Goal: Find contact information: Find contact information

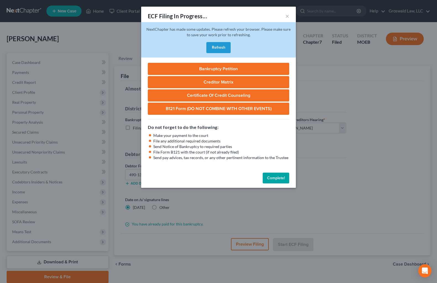
select select "2"
click at [286, 14] on button "×" at bounding box center [288, 16] width 4 height 7
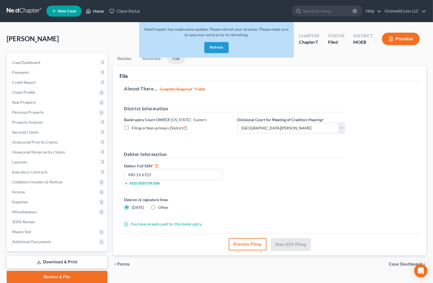
click at [97, 10] on link "Home" at bounding box center [94, 11] width 23 height 10
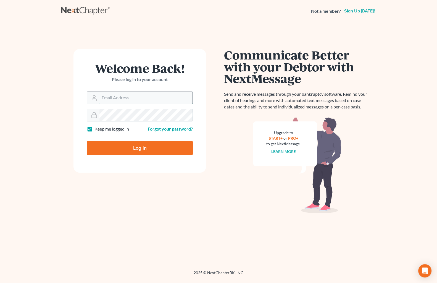
click at [137, 96] on input "Email Address" at bounding box center [145, 98] width 93 height 12
type input "[PERSON_NAME][EMAIL_ADDRESS][DOMAIN_NAME]"
click at [130, 151] on input "Log In" at bounding box center [140, 148] width 106 height 14
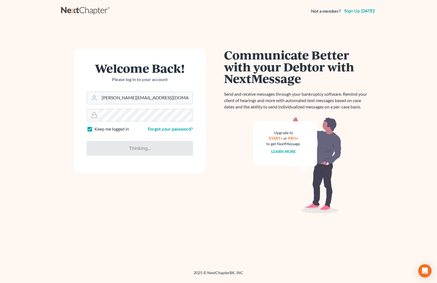
type input "Thinking..."
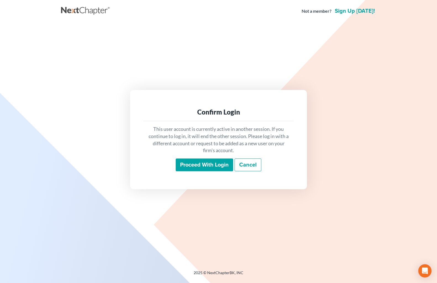
click at [204, 163] on input "Proceed with login" at bounding box center [204, 164] width 57 height 13
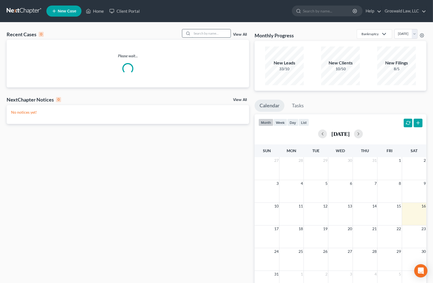
click at [203, 34] on input "search" at bounding box center [211, 33] width 39 height 8
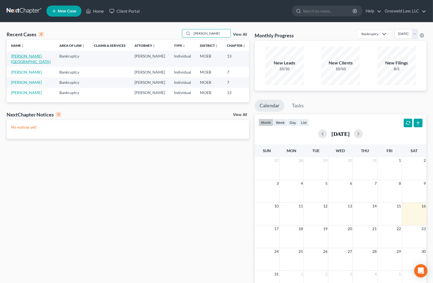
type input "robinson"
click at [16, 61] on link "Robinson, Paris" at bounding box center [31, 59] width 40 height 10
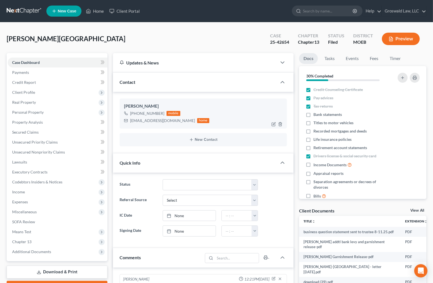
scroll to position [533, 0]
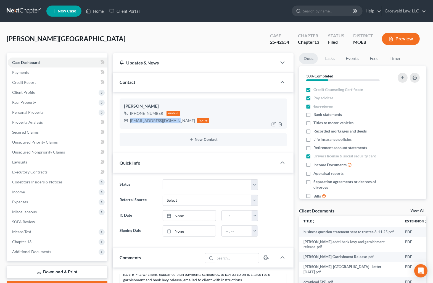
drag, startPoint x: 176, startPoint y: 121, endPoint x: 127, endPoint y: 121, distance: 48.1
click at [127, 121] on div "aryanamarcel@yahoo.com home" at bounding box center [166, 120] width 85 height 7
copy div "aryanamarcel@yahoo.com"
